Goal: Find specific page/section: Locate a particular part of the current website

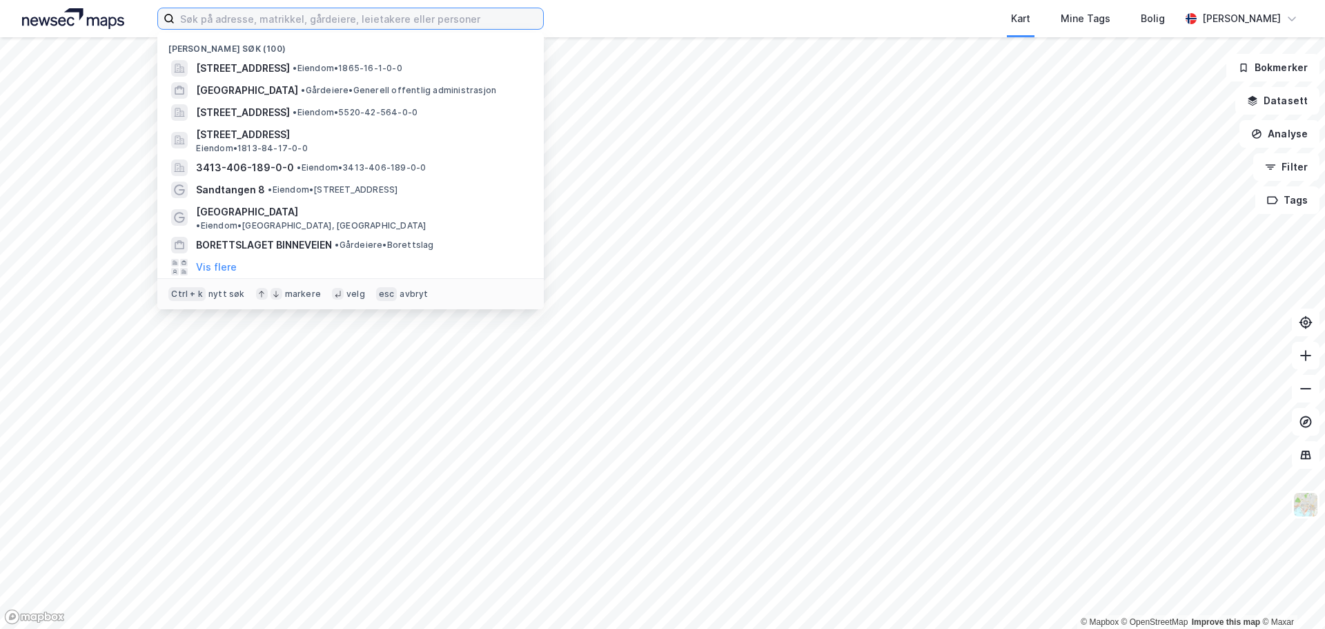
click at [260, 14] on input at bounding box center [359, 18] width 368 height 21
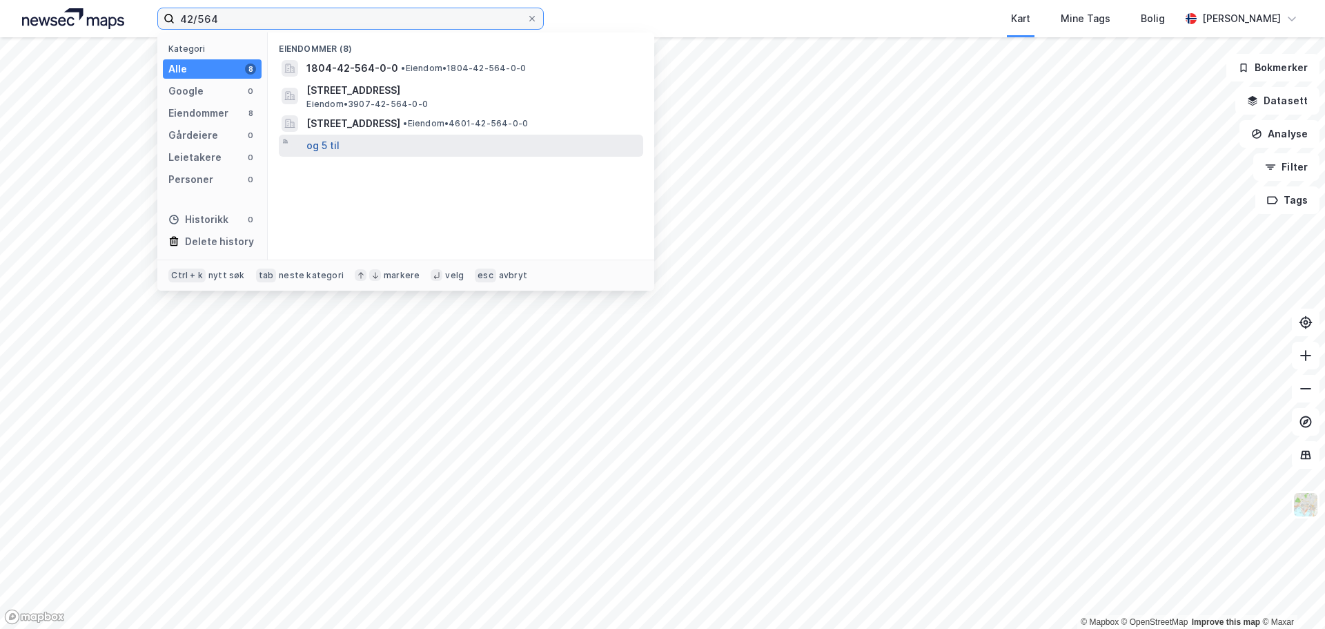
type input "42/564"
click at [336, 148] on button "og 5 til" at bounding box center [322, 145] width 33 height 17
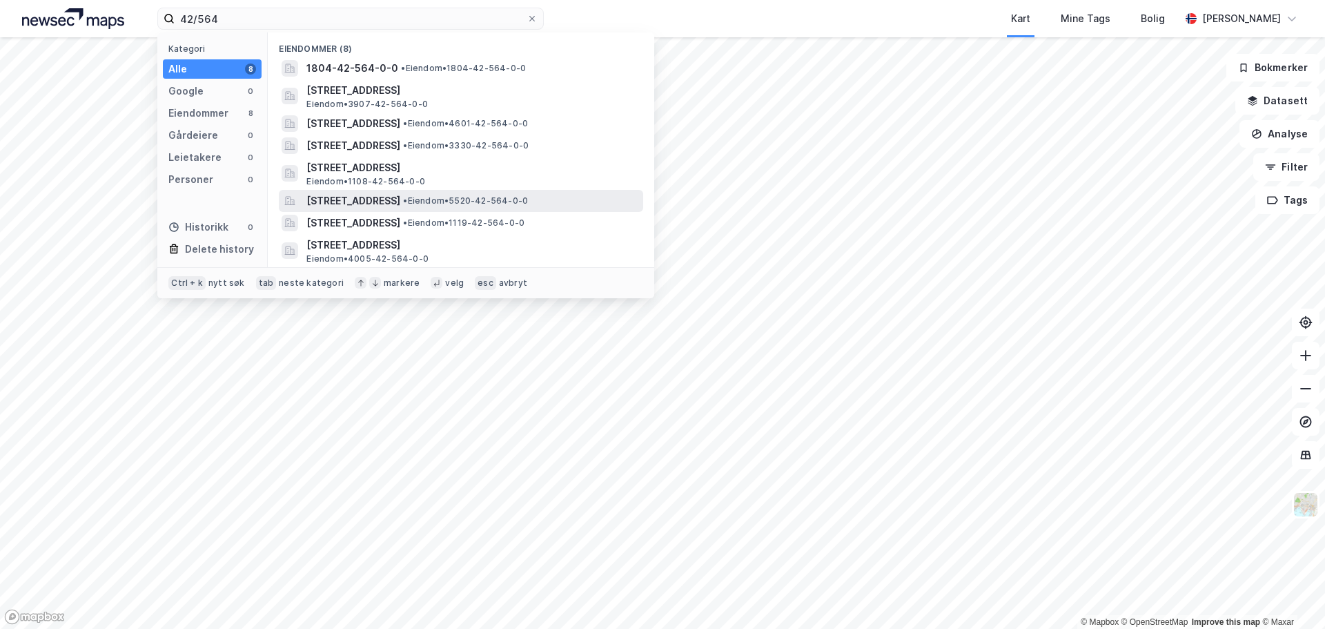
click at [400, 204] on span "[STREET_ADDRESS]" at bounding box center [353, 201] width 94 height 17
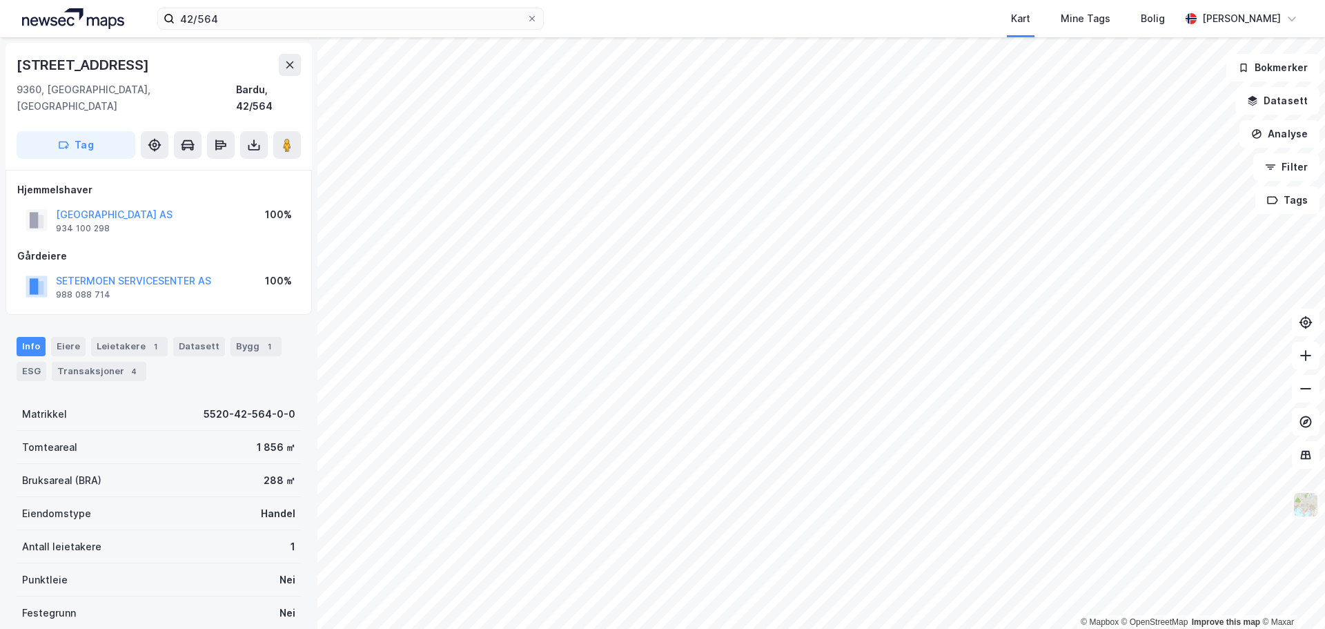
click at [1311, 511] on img at bounding box center [1305, 504] width 26 height 26
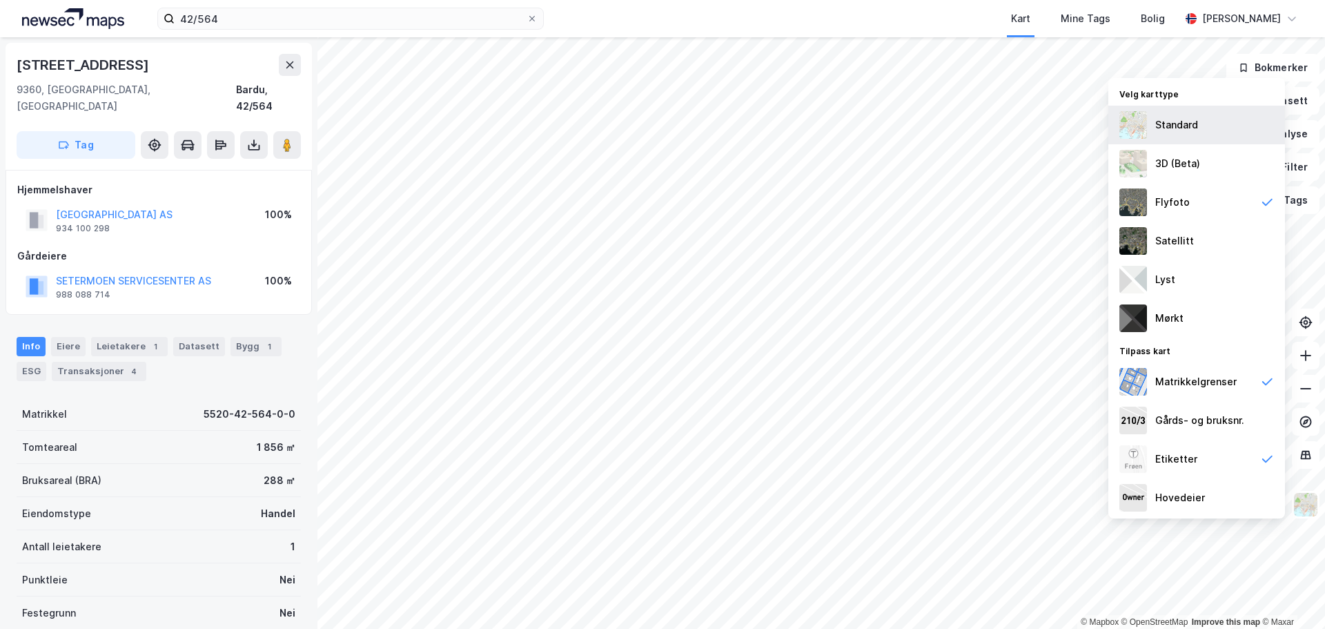
click at [1173, 126] on div "Standard" at bounding box center [1176, 125] width 43 height 17
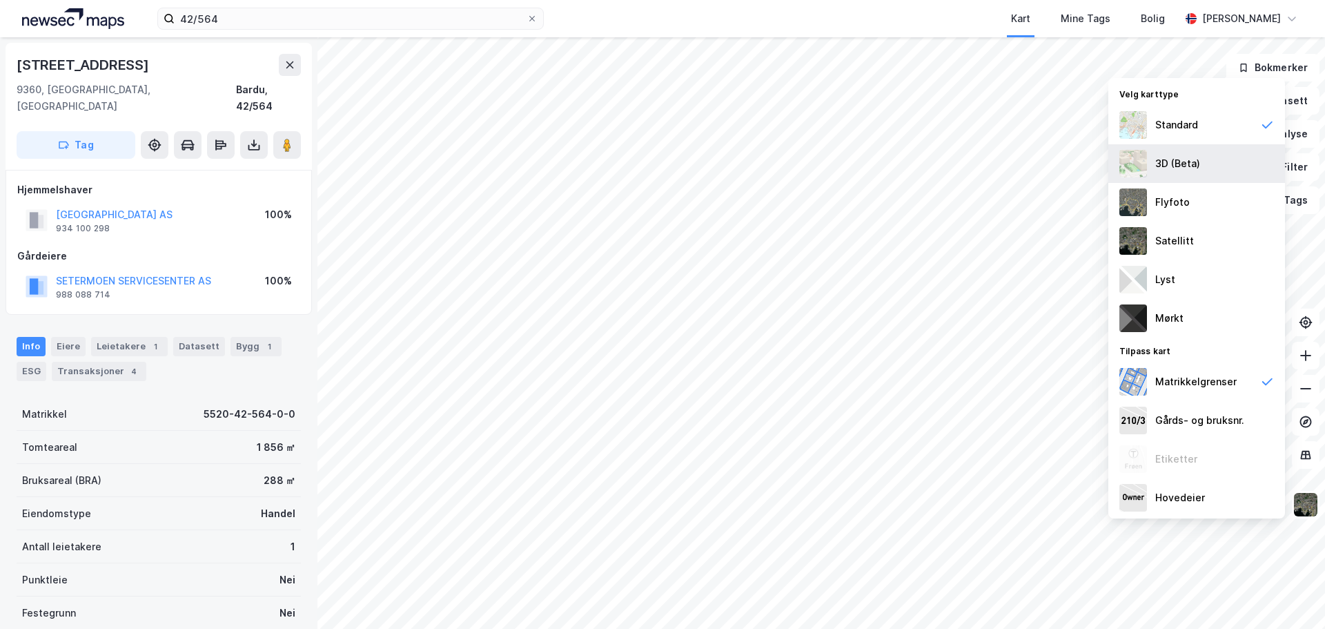
click at [1177, 163] on div "3D (Beta)" at bounding box center [1177, 163] width 45 height 17
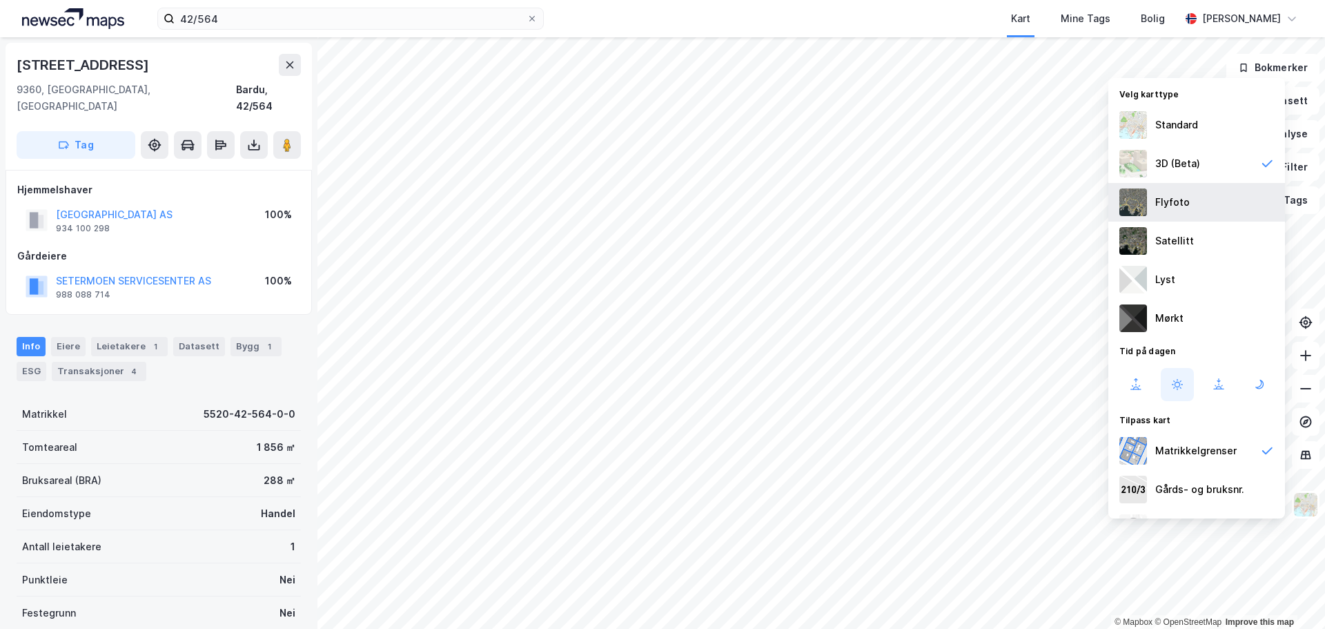
click at [1163, 213] on div "Flyfoto" at bounding box center [1196, 202] width 177 height 39
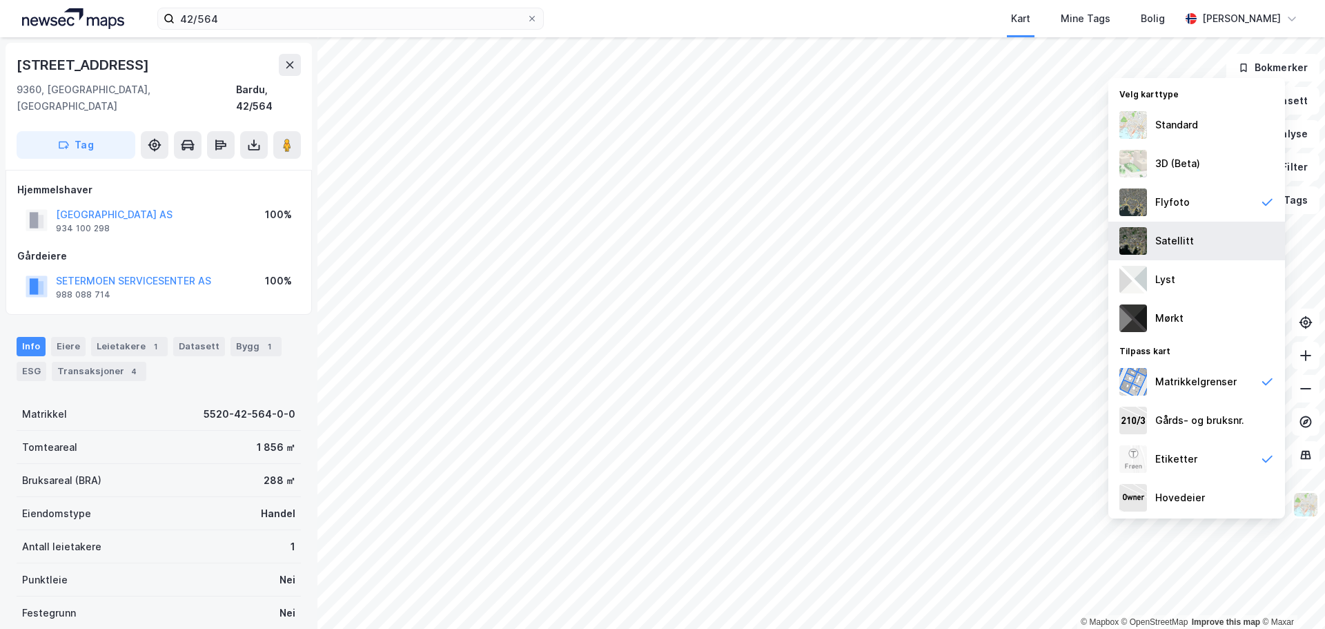
click at [1176, 244] on div "Satellitt" at bounding box center [1174, 241] width 39 height 17
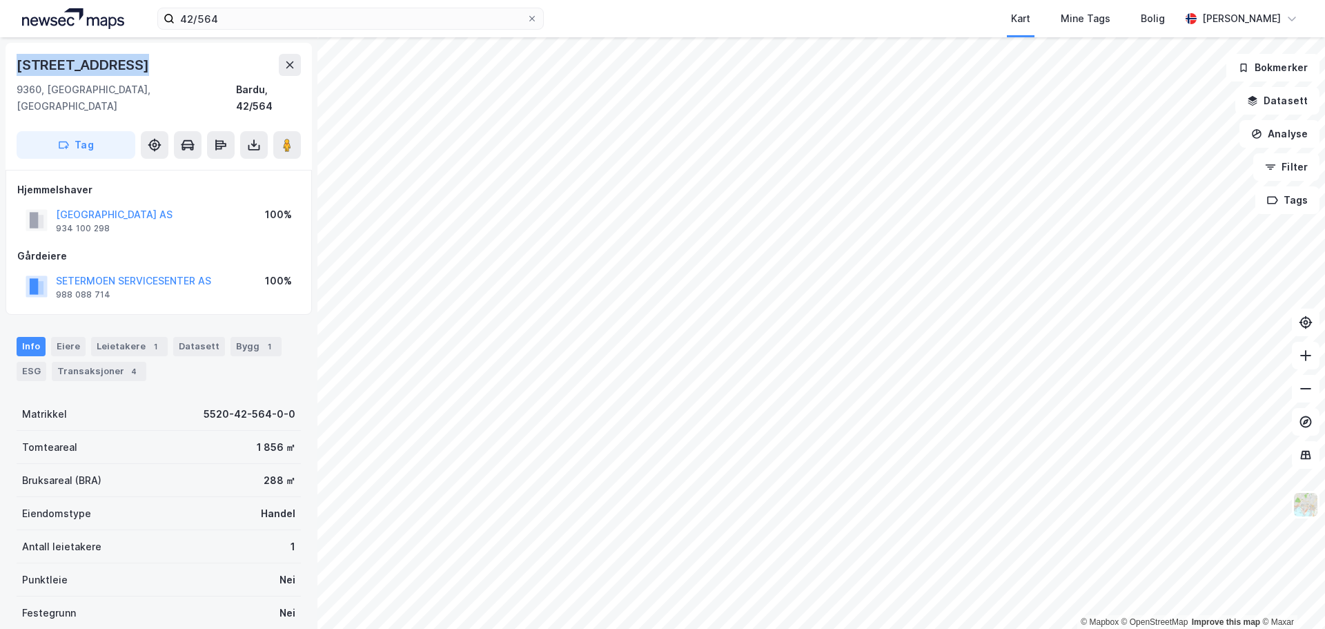
drag, startPoint x: 19, startPoint y: 61, endPoint x: 162, endPoint y: 71, distance: 143.9
click at [162, 71] on div "[STREET_ADDRESS]" at bounding box center [159, 65] width 284 height 22
copy div "[STREET_ADDRESS]"
